Goal: Task Accomplishment & Management: Use online tool/utility

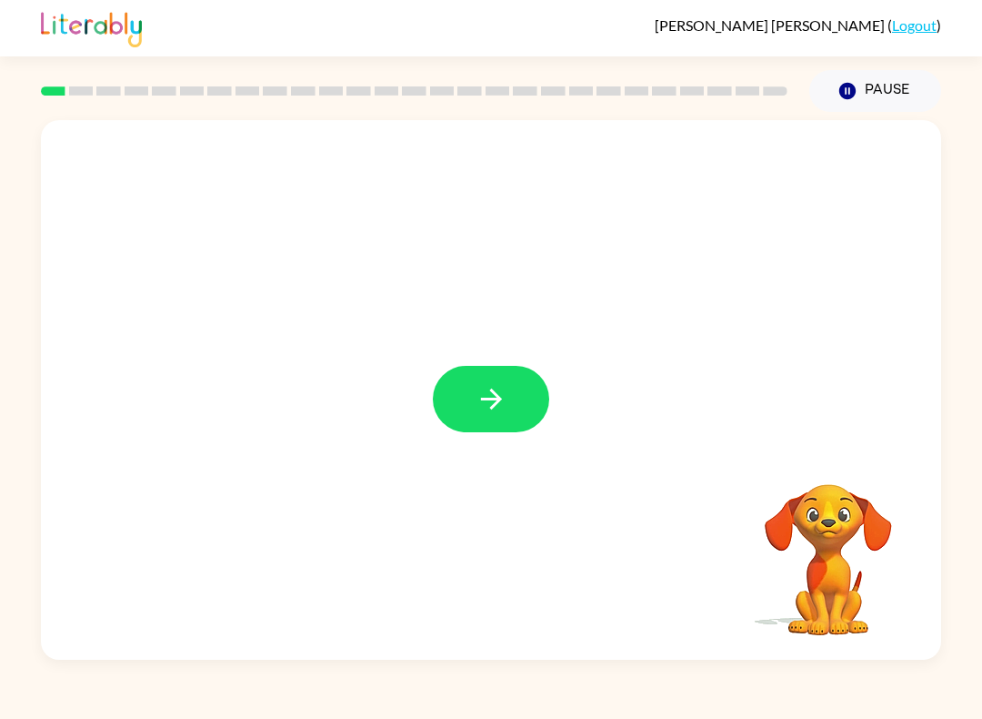
click at [484, 408] on icon "button" at bounding box center [492, 399] width 32 height 32
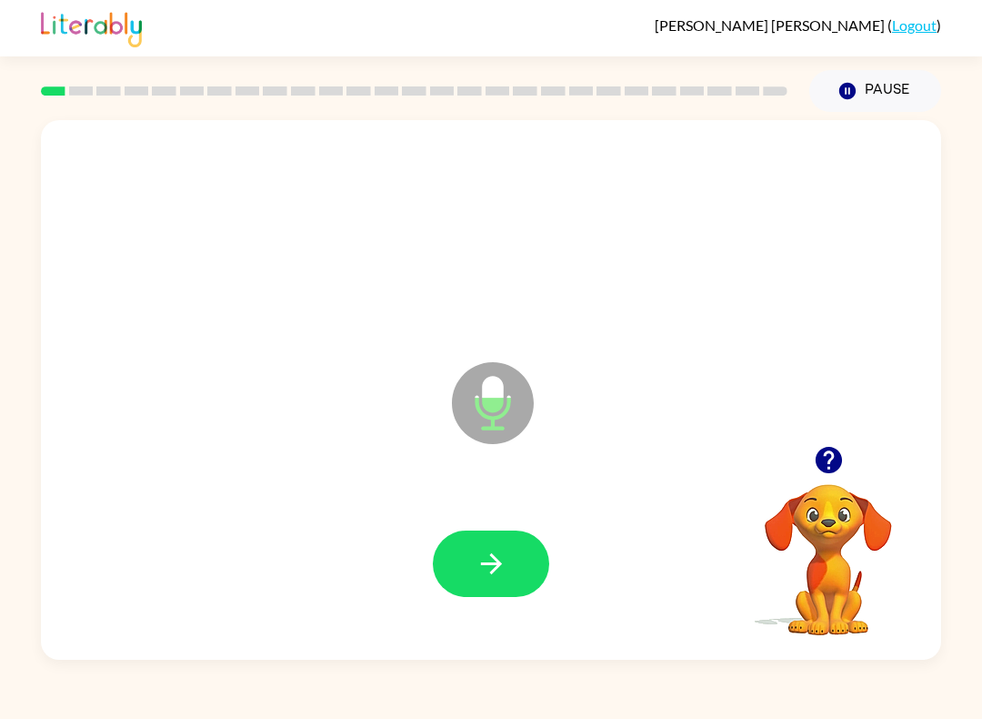
click at [492, 569] on icon "button" at bounding box center [492, 564] width 32 height 32
click at [498, 570] on icon "button" at bounding box center [492, 564] width 32 height 32
click at [499, 557] on icon "button" at bounding box center [492, 564] width 32 height 32
click at [498, 595] on button "button" at bounding box center [491, 563] width 116 height 66
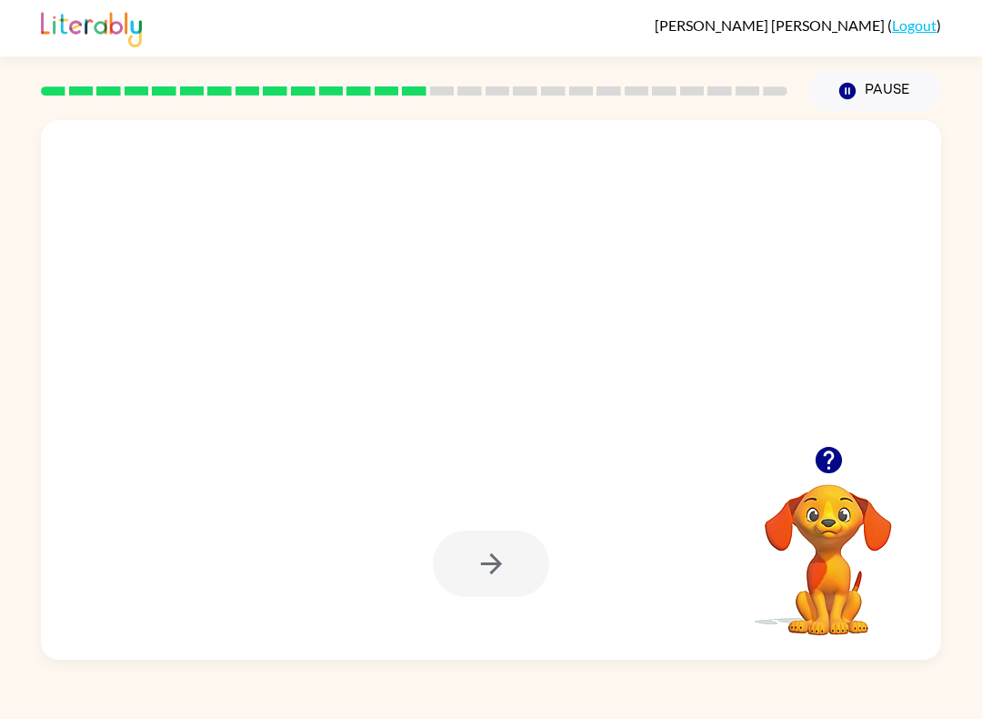
click at [494, 579] on div at bounding box center [491, 563] width 116 height 66
click at [881, 80] on button "Pause Pause" at bounding box center [876, 91] width 132 height 42
click at [857, 85] on icon "Pause" at bounding box center [848, 91] width 20 height 20
click at [862, 95] on button "Pause Pause" at bounding box center [876, 91] width 132 height 42
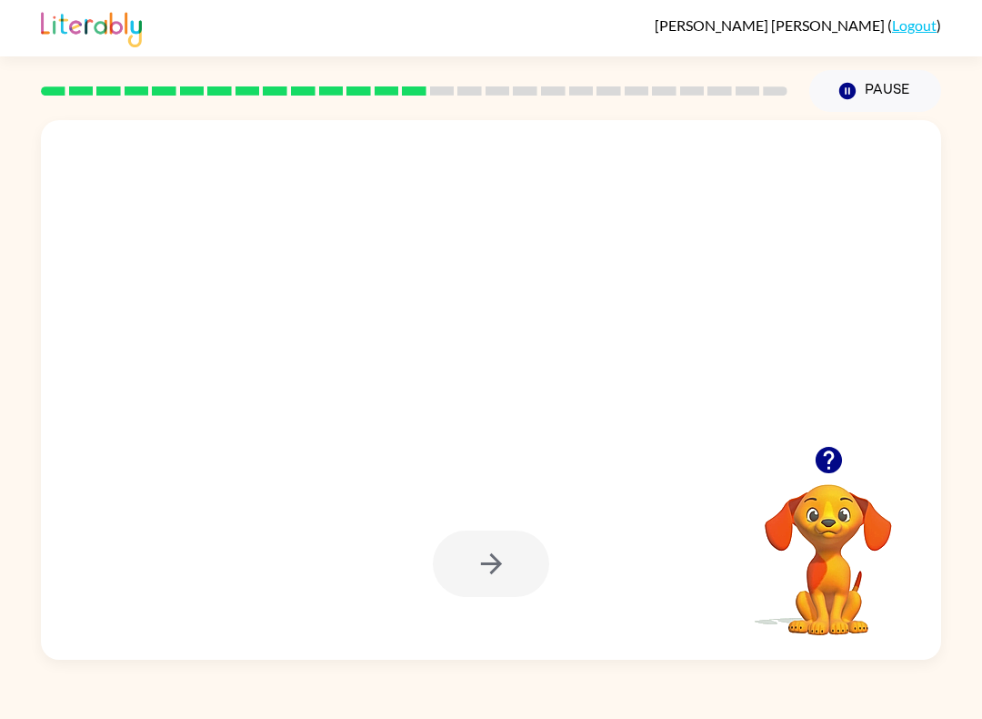
click at [861, 94] on button "Pause Pause" at bounding box center [876, 91] width 132 height 42
click at [921, 13] on div "[PERSON_NAME] ( Logout )" at bounding box center [491, 28] width 901 height 56
click at [910, 26] on link "Logout" at bounding box center [914, 24] width 45 height 17
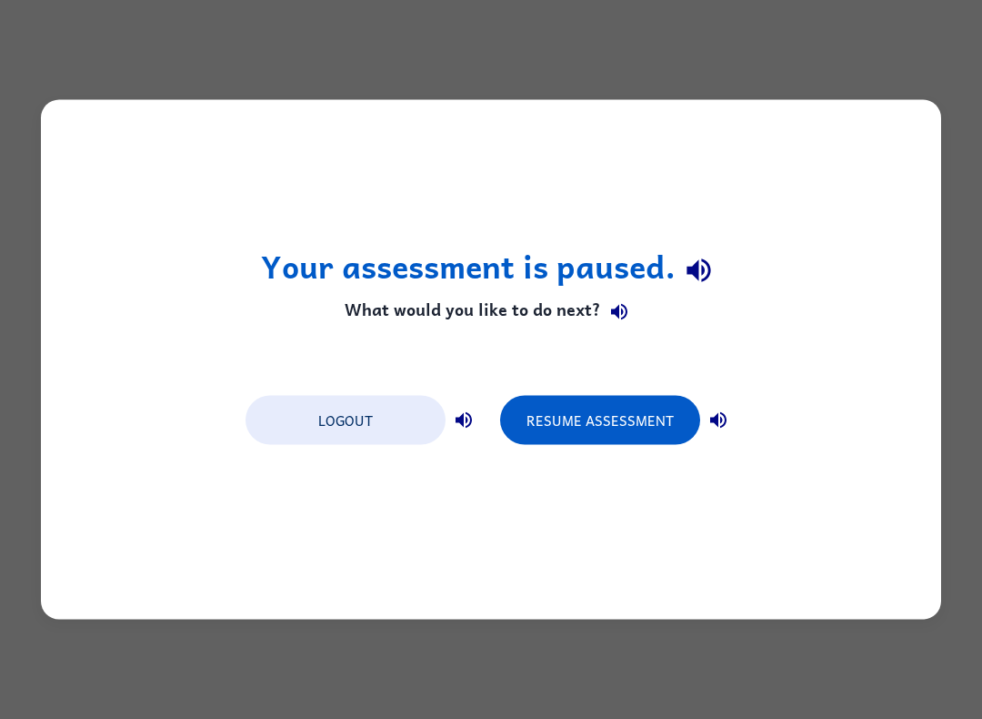
click at [545, 418] on button "Resume Assessment" at bounding box center [600, 420] width 200 height 49
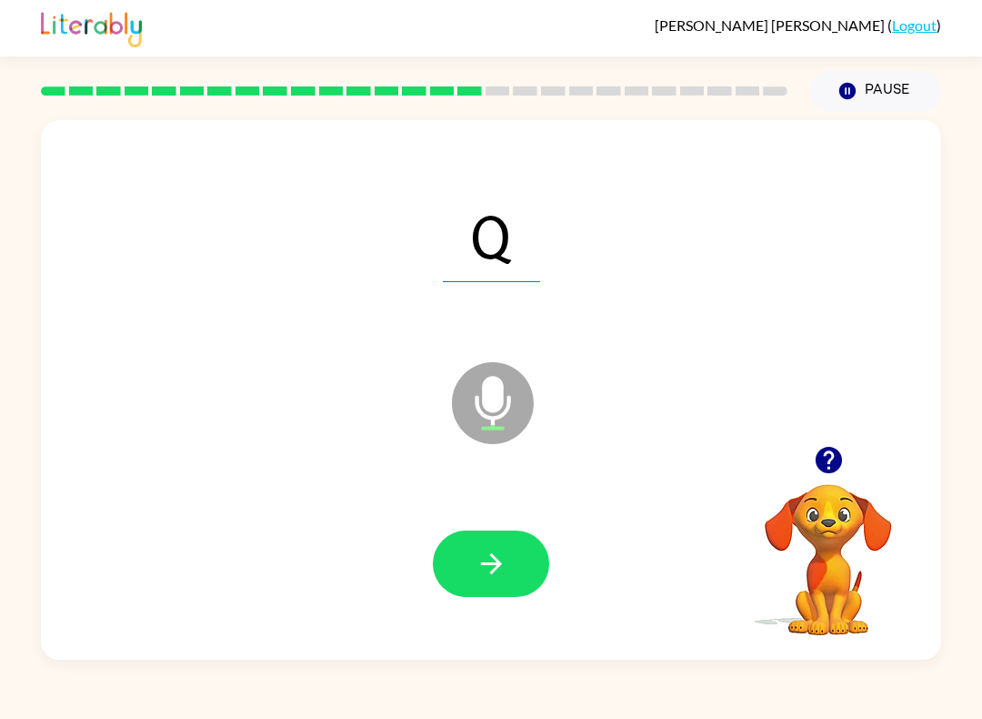
click at [3, 488] on div "Q Microphone The Microphone is here when it is your turn to talk Your browser m…" at bounding box center [491, 386] width 982 height 548
click at [483, 560] on icon "button" at bounding box center [492, 564] width 32 height 32
click at [502, 546] on button "button" at bounding box center [491, 563] width 116 height 66
click at [522, 561] on button "button" at bounding box center [491, 563] width 116 height 66
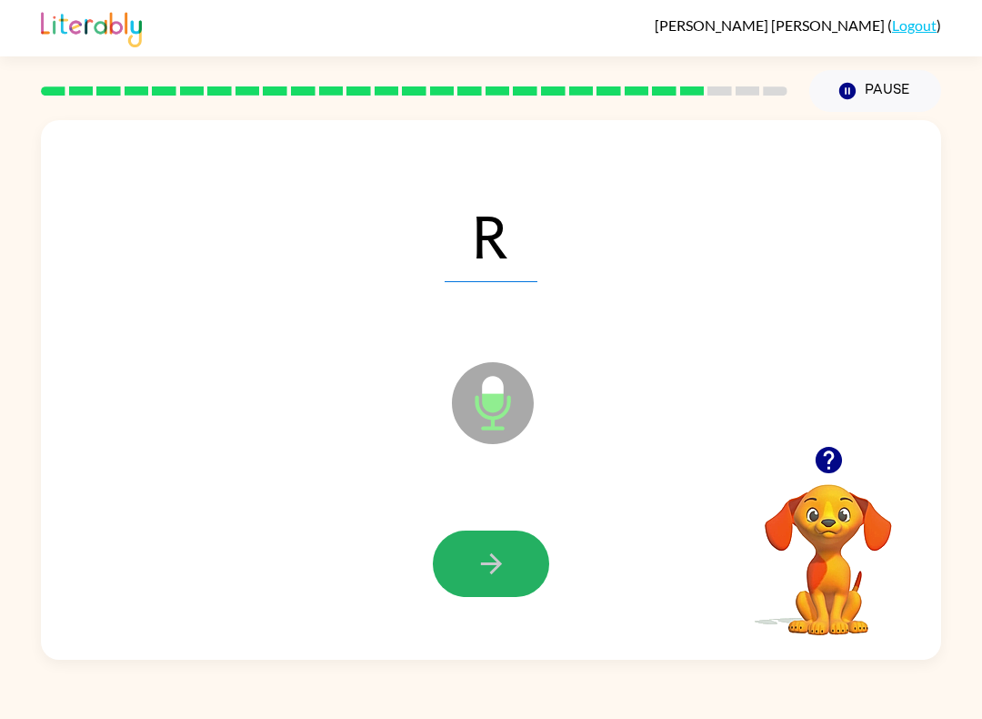
click at [488, 563] on icon "button" at bounding box center [492, 564] width 32 height 32
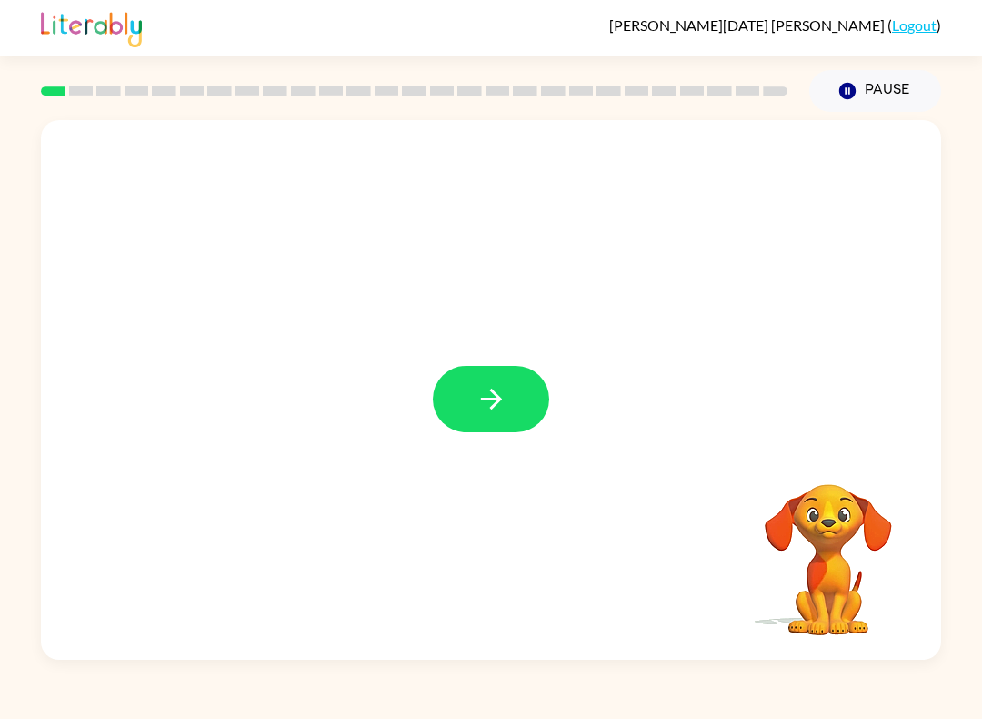
click at [500, 395] on icon "button" at bounding box center [492, 399] width 32 height 32
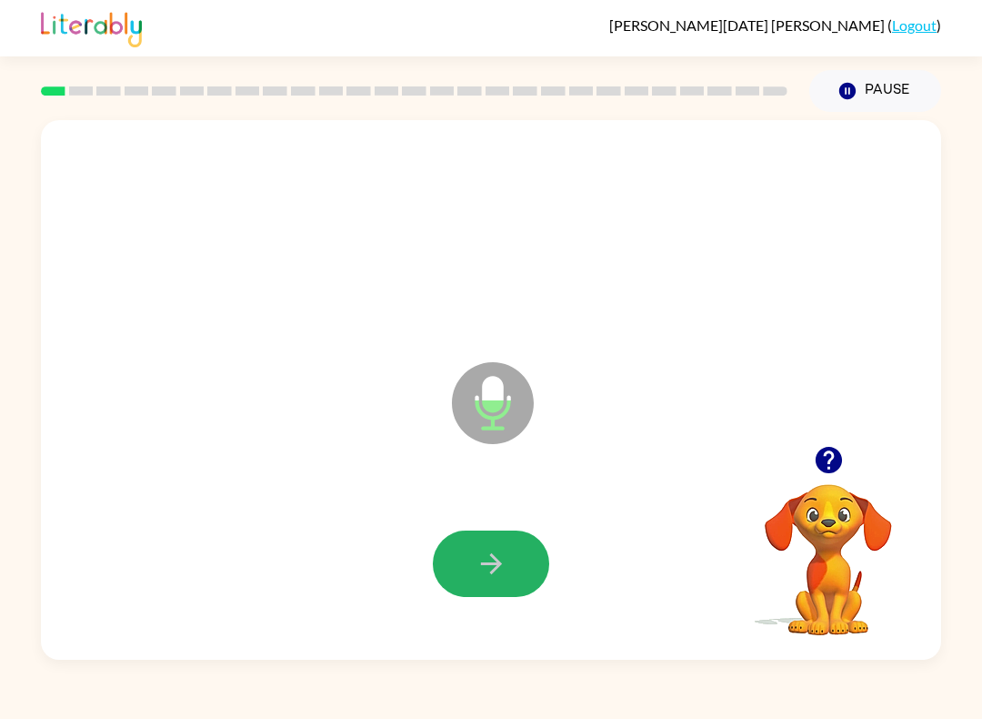
click at [518, 567] on button "button" at bounding box center [491, 563] width 116 height 66
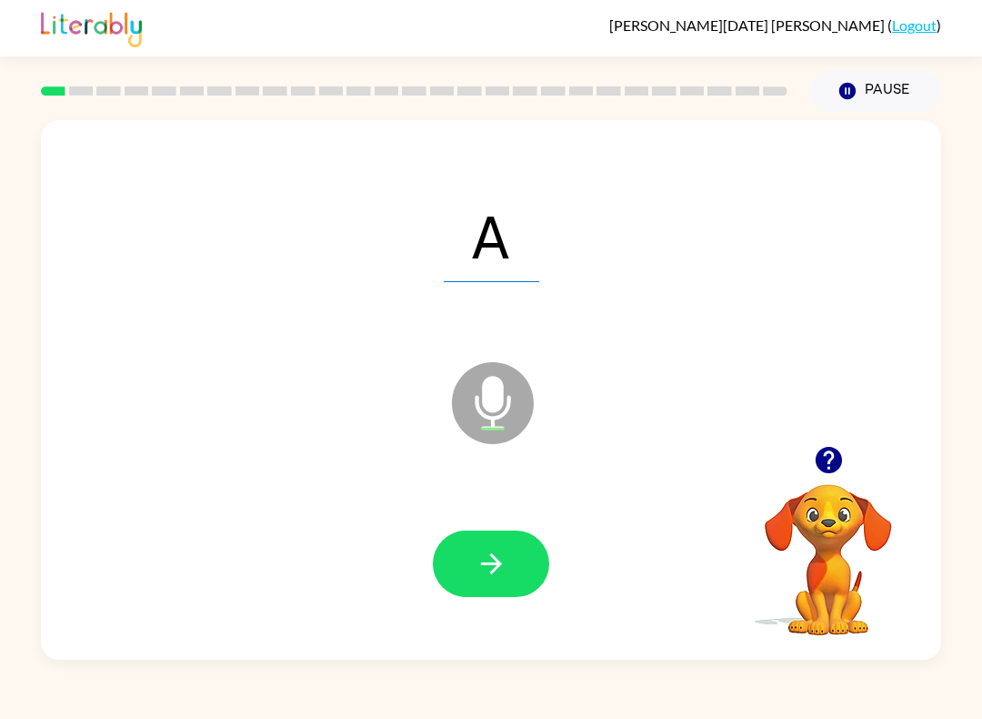
click at [495, 566] on icon "button" at bounding box center [492, 564] width 32 height 32
click at [503, 558] on icon "button" at bounding box center [492, 564] width 32 height 32
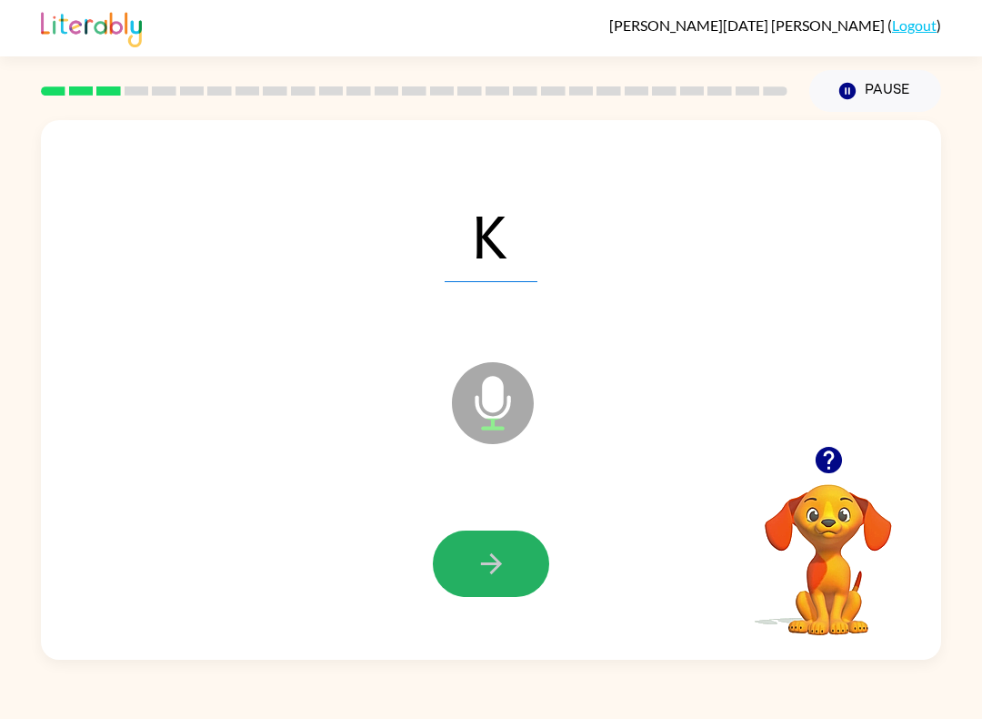
click at [498, 569] on icon "button" at bounding box center [492, 564] width 32 height 32
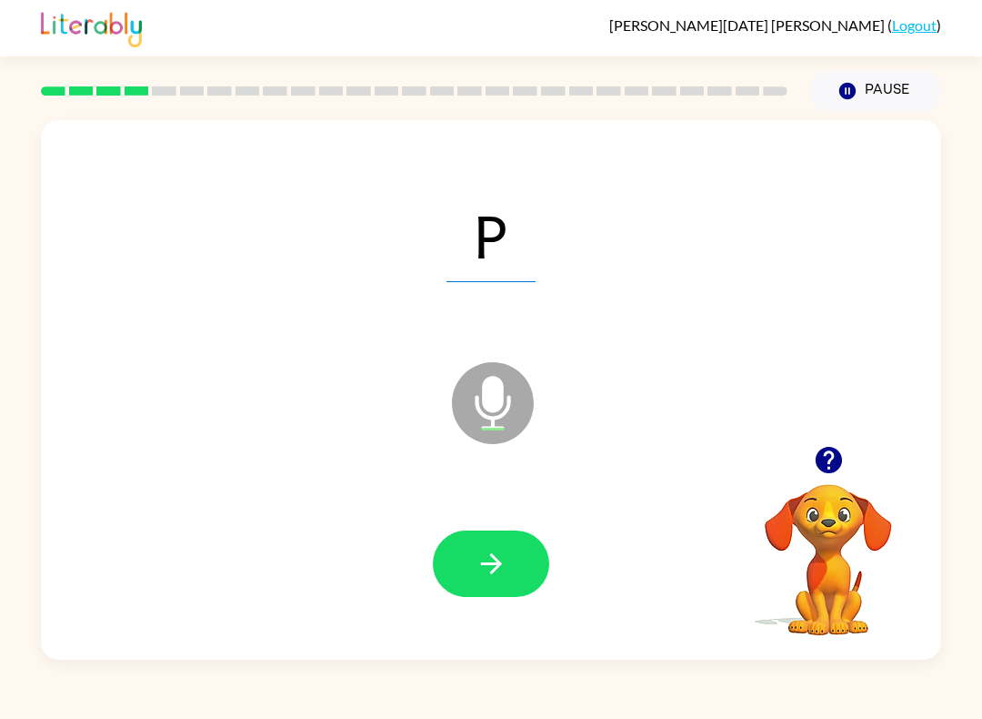
click at [502, 564] on icon "button" at bounding box center [492, 564] width 32 height 32
click at [497, 570] on icon "button" at bounding box center [492, 564] width 32 height 32
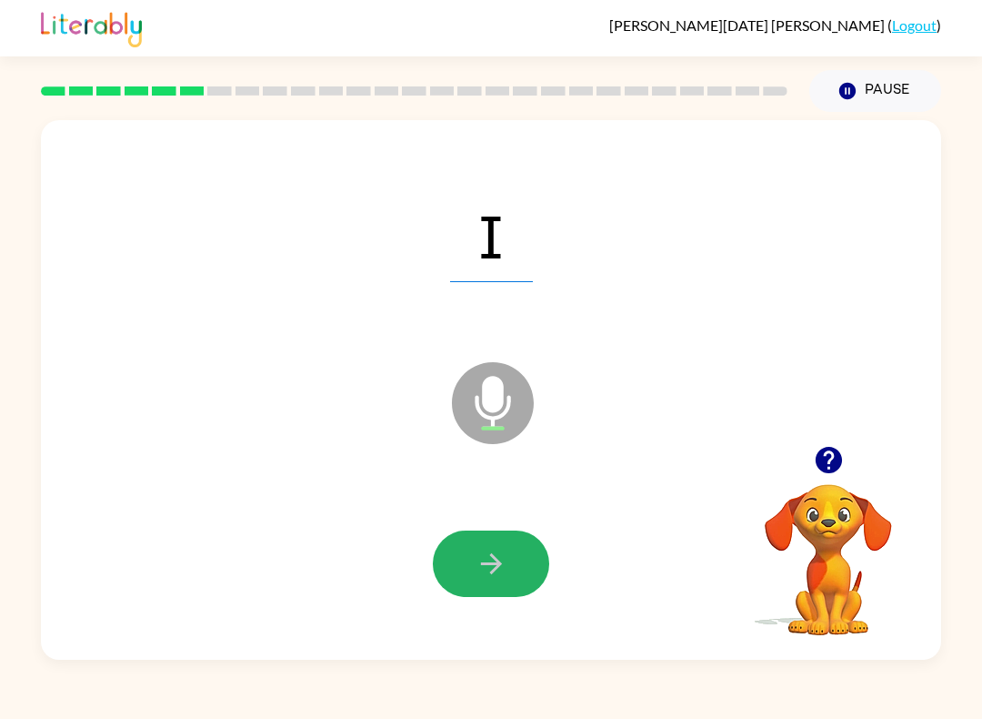
click at [498, 559] on icon "button" at bounding box center [492, 564] width 32 height 32
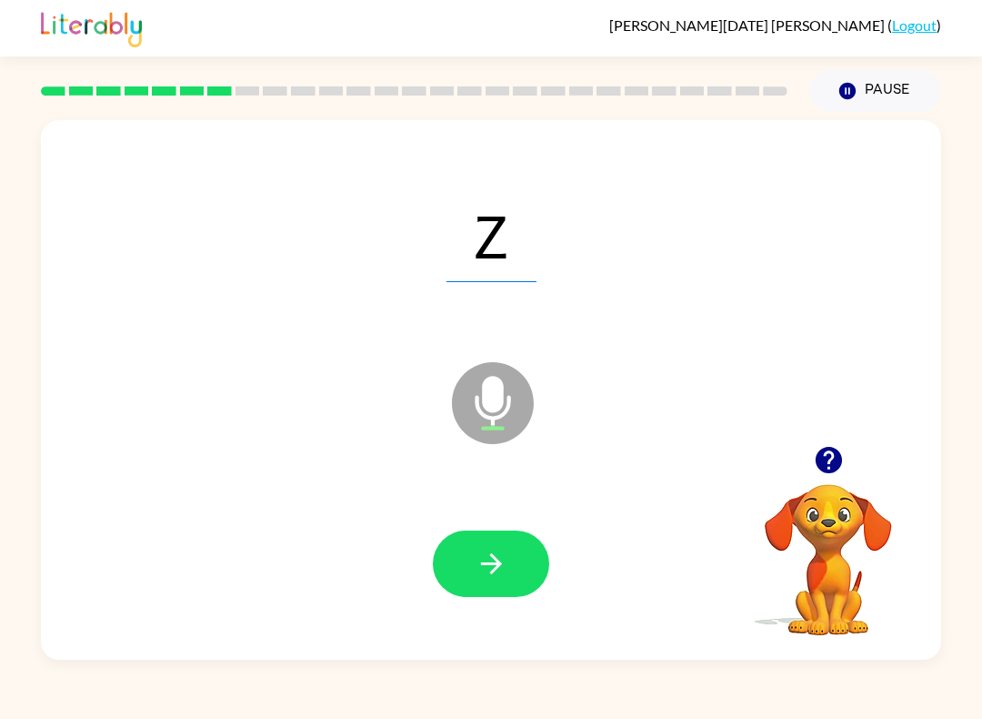
click at [508, 579] on button "button" at bounding box center [491, 563] width 116 height 66
click at [501, 571] on icon "button" at bounding box center [492, 564] width 32 height 32
click at [494, 569] on icon "button" at bounding box center [490, 563] width 21 height 21
click at [496, 568] on icon "button" at bounding box center [490, 563] width 21 height 21
click at [502, 566] on icon "button" at bounding box center [492, 564] width 32 height 32
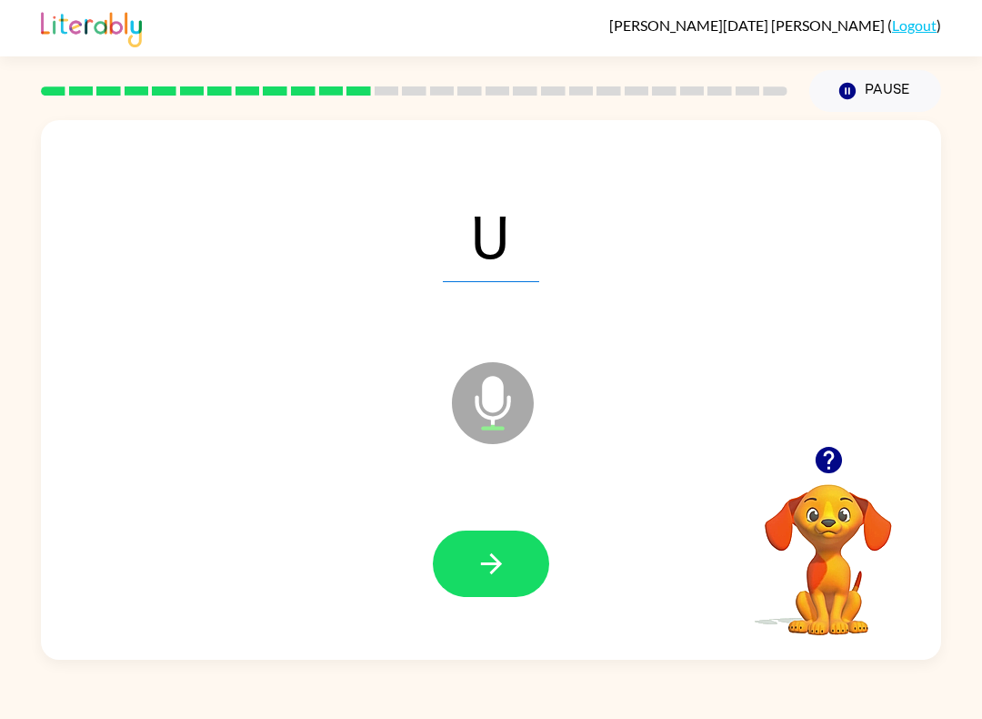
click at [498, 566] on icon "button" at bounding box center [490, 563] width 21 height 21
click at [493, 569] on icon "button" at bounding box center [492, 564] width 32 height 32
click at [495, 566] on icon "button" at bounding box center [492, 564] width 32 height 32
click at [501, 575] on icon "button" at bounding box center [492, 564] width 32 height 32
click at [490, 564] on icon "button" at bounding box center [490, 563] width 21 height 21
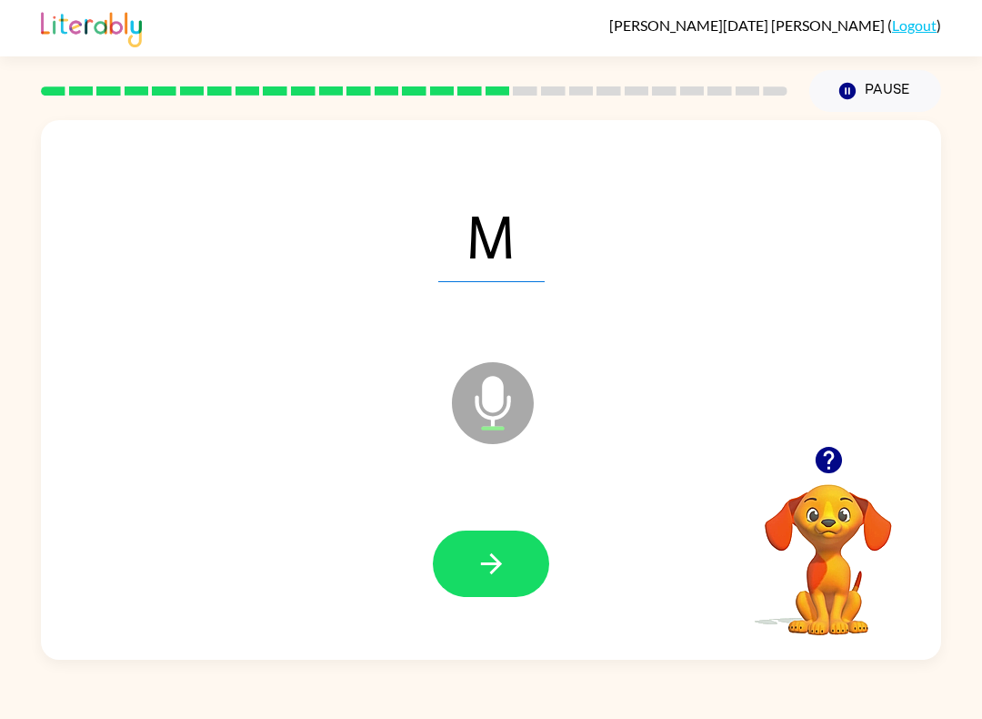
click at [487, 569] on icon "button" at bounding box center [492, 564] width 32 height 32
click at [482, 570] on icon "button" at bounding box center [492, 564] width 32 height 32
click at [479, 569] on icon "button" at bounding box center [492, 564] width 32 height 32
click at [484, 573] on icon "button" at bounding box center [492, 564] width 32 height 32
click at [482, 595] on button "button" at bounding box center [491, 563] width 116 height 66
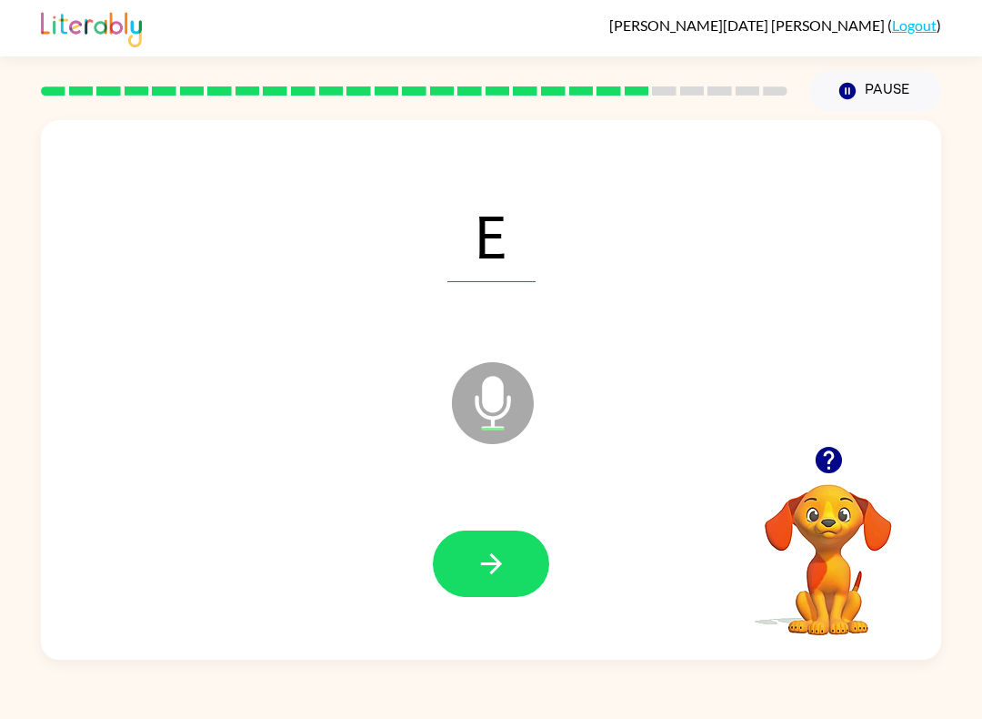
click at [477, 567] on icon "button" at bounding box center [492, 564] width 32 height 32
click at [478, 559] on icon "button" at bounding box center [492, 564] width 32 height 32
click at [476, 571] on icon "button" at bounding box center [492, 564] width 32 height 32
click at [485, 569] on icon "button" at bounding box center [492, 564] width 32 height 32
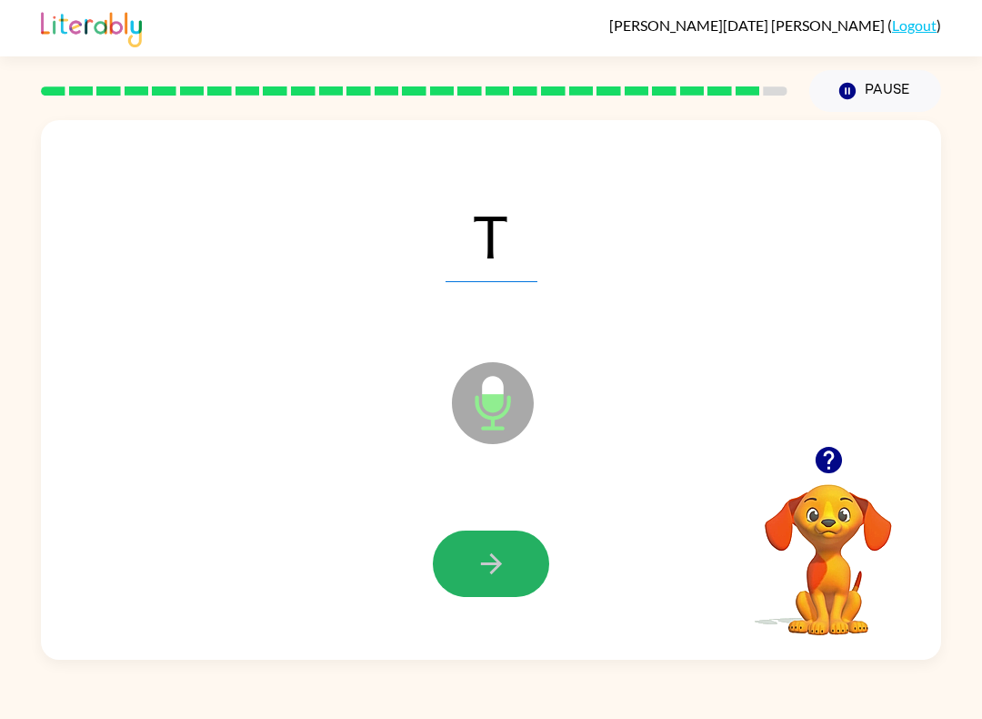
click at [470, 562] on button "button" at bounding box center [491, 563] width 116 height 66
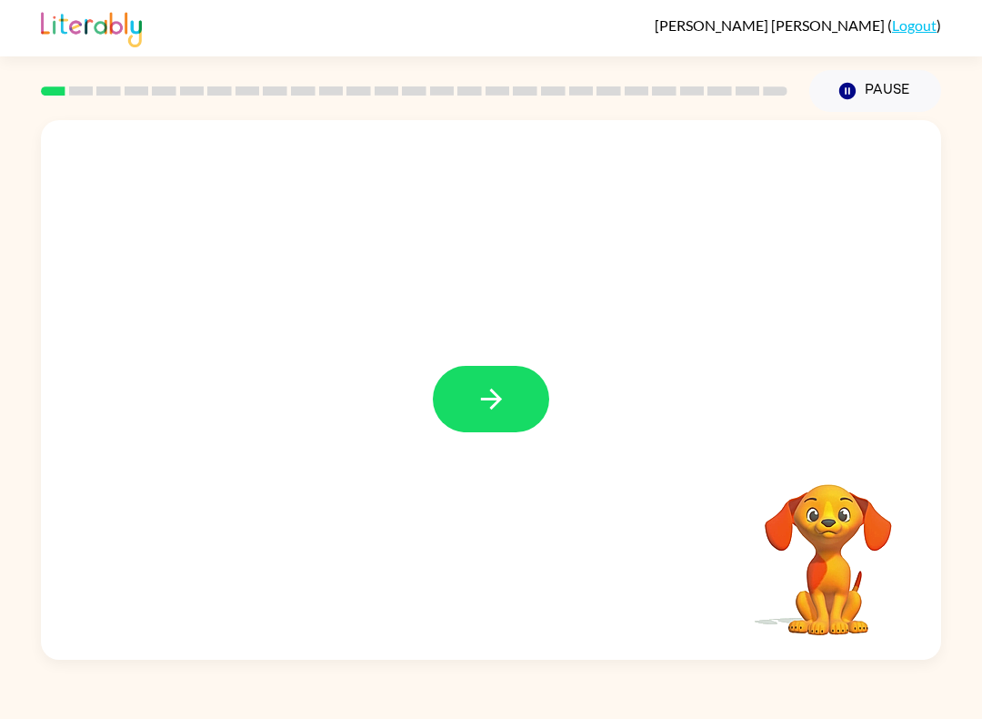
click at [514, 376] on button "button" at bounding box center [491, 399] width 116 height 66
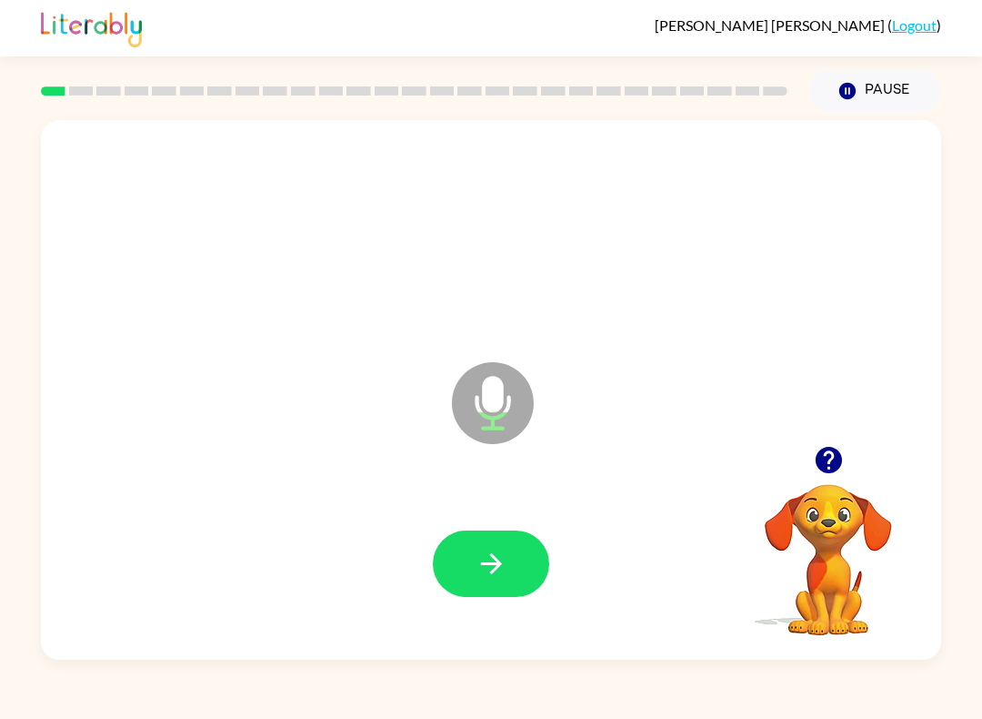
click at [506, 567] on icon "button" at bounding box center [492, 564] width 32 height 32
click at [486, 570] on icon "button" at bounding box center [492, 564] width 32 height 32
click at [516, 580] on button "button" at bounding box center [491, 563] width 116 height 66
click at [498, 545] on button "button" at bounding box center [491, 563] width 116 height 66
click at [498, 607] on div at bounding box center [491, 564] width 864 height 156
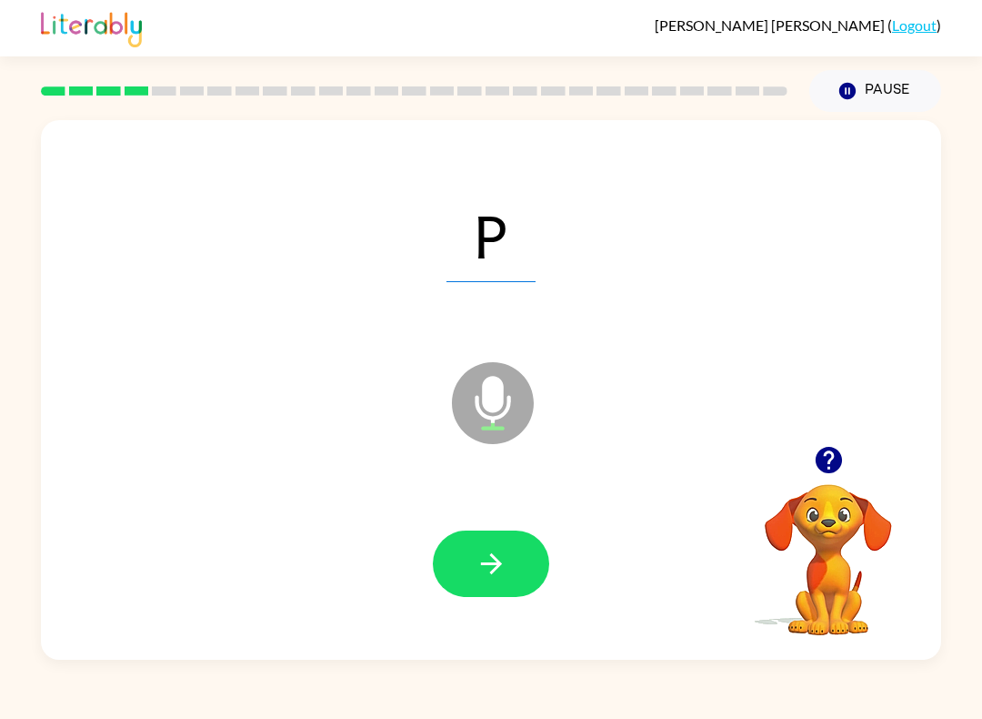
click at [515, 569] on button "button" at bounding box center [491, 563] width 116 height 66
click at [479, 569] on icon "button" at bounding box center [492, 564] width 32 height 32
click at [504, 564] on icon "button" at bounding box center [492, 564] width 32 height 32
click at [524, 559] on button "button" at bounding box center [491, 563] width 116 height 66
click at [517, 574] on button "button" at bounding box center [491, 563] width 116 height 66
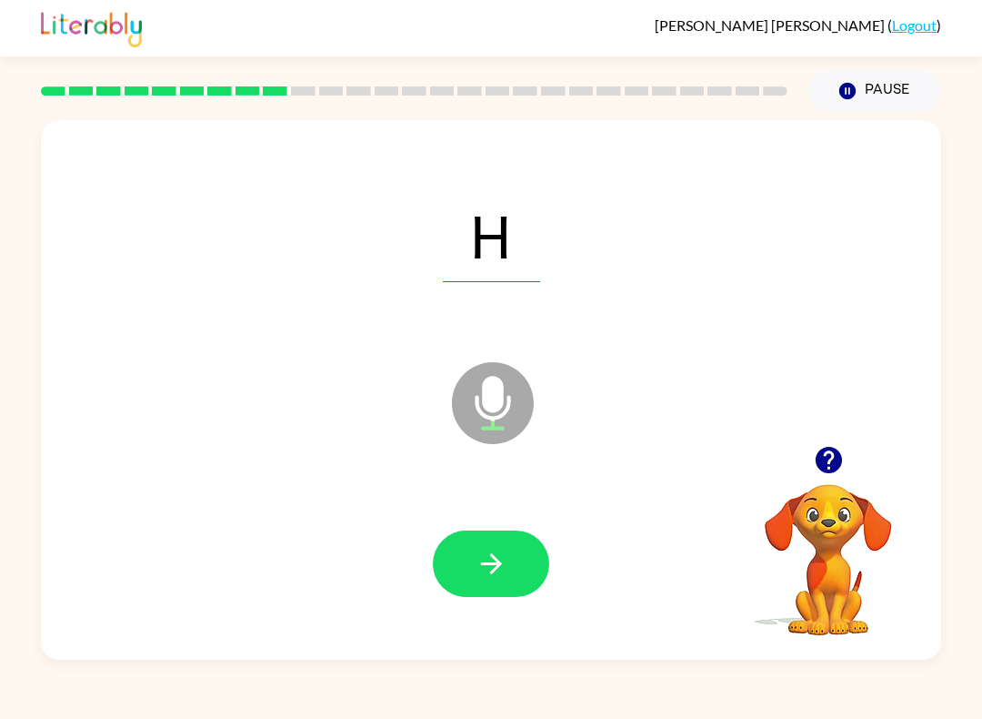
click at [524, 567] on button "button" at bounding box center [491, 563] width 116 height 66
click at [523, 570] on button "button" at bounding box center [491, 563] width 116 height 66
click at [499, 549] on icon "button" at bounding box center [492, 564] width 32 height 32
click at [485, 573] on icon "button" at bounding box center [492, 564] width 32 height 32
click at [493, 569] on icon "button" at bounding box center [492, 564] width 32 height 32
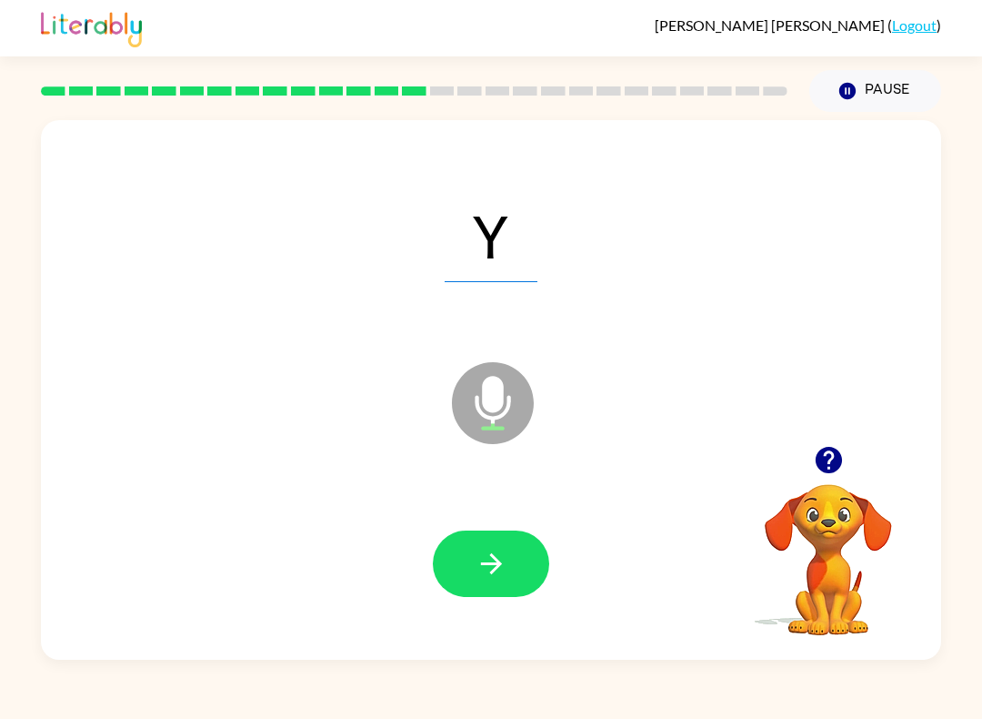
click at [466, 615] on div at bounding box center [491, 564] width 864 height 156
click at [529, 581] on button "button" at bounding box center [491, 563] width 116 height 66
click at [497, 571] on icon "button" at bounding box center [492, 564] width 32 height 32
click at [542, 583] on button "button" at bounding box center [491, 563] width 116 height 66
click at [499, 568] on icon "button" at bounding box center [492, 564] width 32 height 32
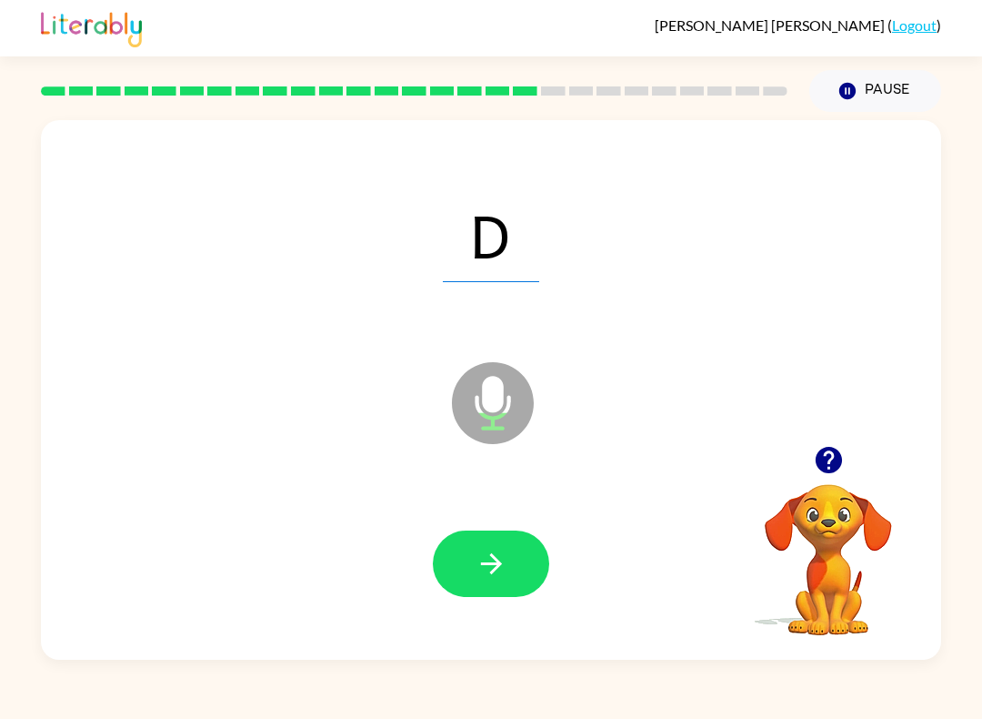
click at [511, 554] on button "button" at bounding box center [491, 563] width 116 height 66
click at [515, 561] on button "button" at bounding box center [491, 563] width 116 height 66
click at [505, 589] on button "button" at bounding box center [491, 563] width 116 height 66
click at [531, 570] on button "button" at bounding box center [491, 563] width 116 height 66
click at [518, 566] on button "button" at bounding box center [491, 563] width 116 height 66
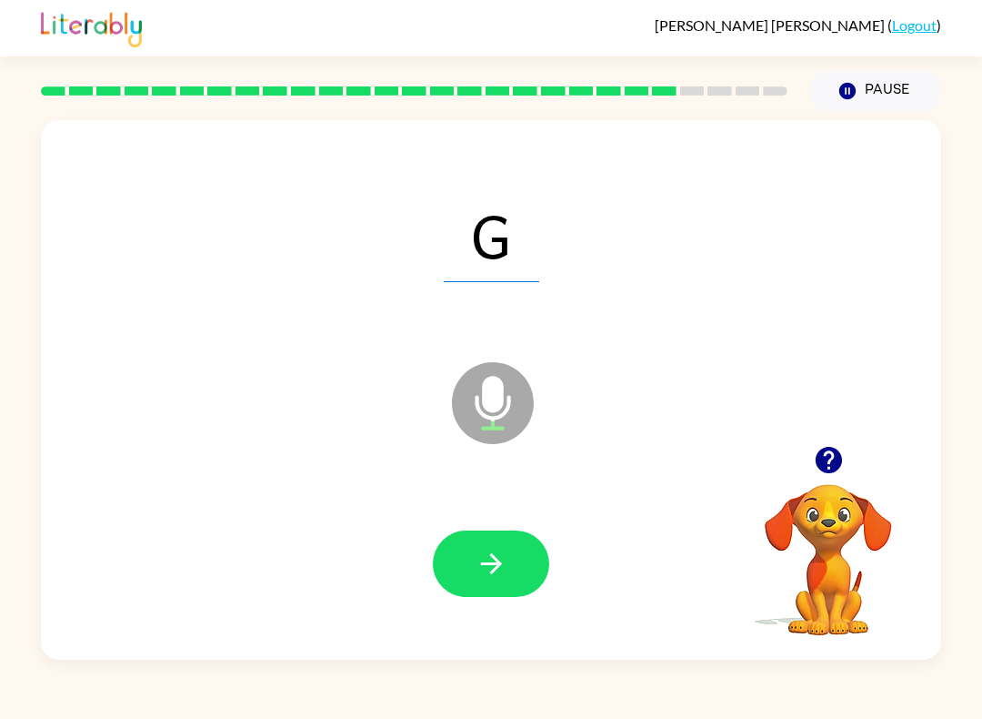
click at [506, 574] on icon "button" at bounding box center [492, 564] width 32 height 32
click at [507, 573] on icon "button" at bounding box center [492, 564] width 32 height 32
click at [519, 559] on button "button" at bounding box center [491, 563] width 116 height 66
click at [496, 566] on icon "button" at bounding box center [492, 564] width 32 height 32
